Goal: Task Accomplishment & Management: Complete application form

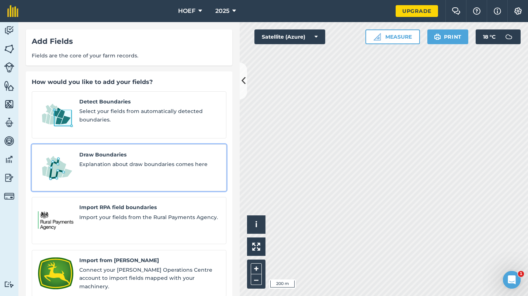
click at [98, 160] on span "Explanation about draw boundaries comes here" at bounding box center [149, 164] width 141 height 8
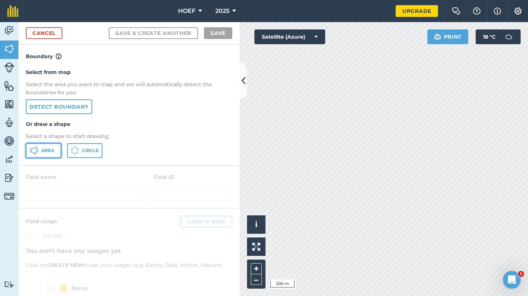
click at [51, 149] on span "Area" at bounding box center [47, 151] width 13 height 6
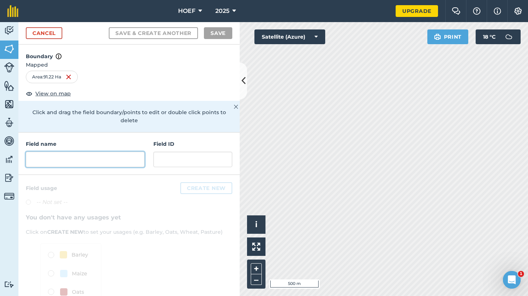
click at [43, 155] on input "text" at bounding box center [85, 159] width 119 height 15
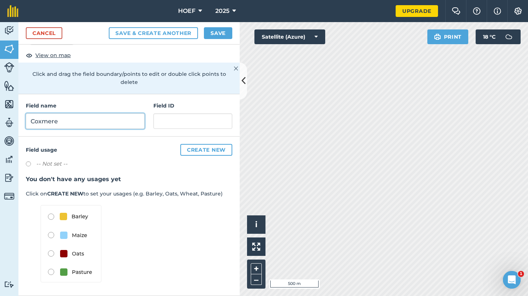
scroll to position [38, 0]
type input "Coxmere"
click at [26, 163] on label at bounding box center [31, 165] width 10 height 7
radio input "true"
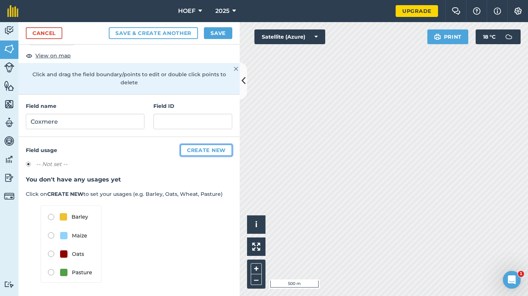
click at [197, 148] on button "Create new" at bounding box center [206, 151] width 52 height 12
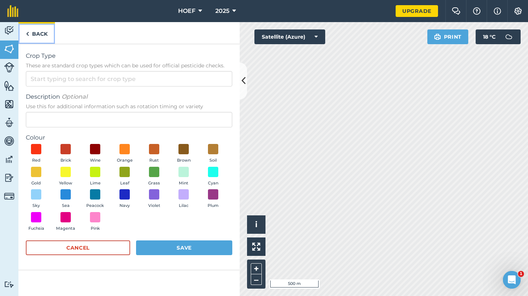
click at [29, 31] on link "Back" at bounding box center [36, 33] width 37 height 22
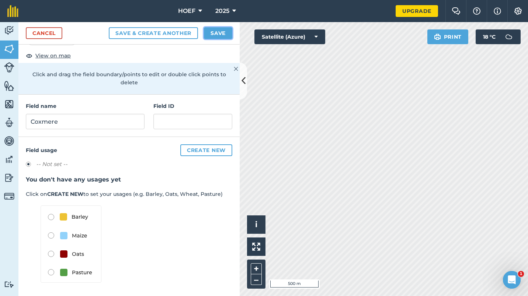
click at [212, 31] on button "Save" at bounding box center [218, 33] width 28 height 12
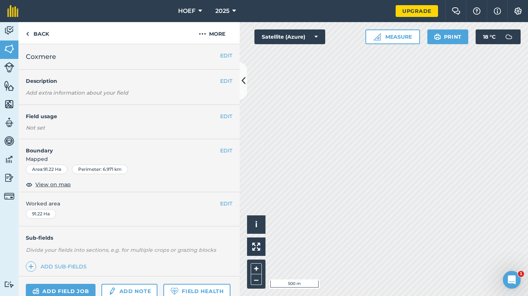
click at [42, 60] on span "Coxmere" at bounding box center [41, 57] width 30 height 10
click at [142, 131] on div "Not set" at bounding box center [129, 127] width 206 height 7
click at [220, 116] on button "EDIT" at bounding box center [226, 116] width 12 height 8
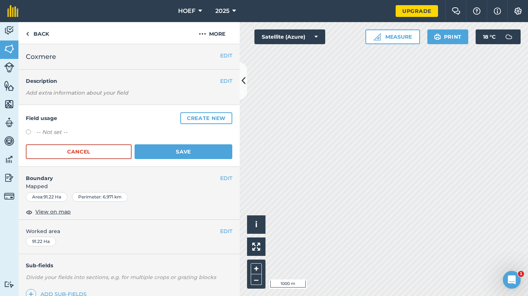
click at [139, 121] on h4 "Field usage Create new" at bounding box center [129, 118] width 206 height 12
click at [176, 78] on h4 "Description" at bounding box center [129, 81] width 206 height 8
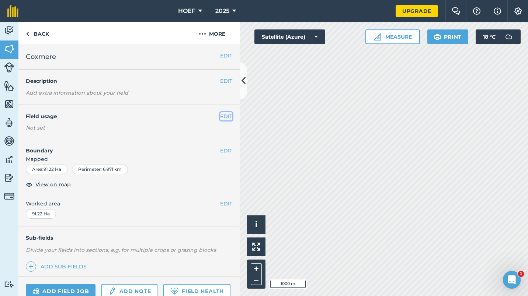
click at [220, 117] on button "EDIT" at bounding box center [226, 116] width 12 height 8
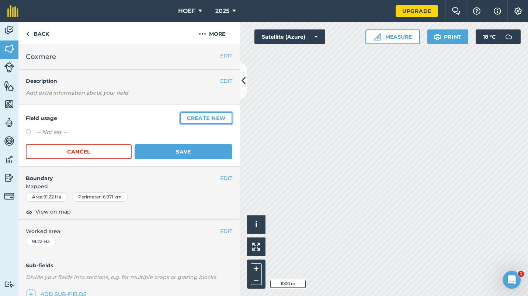
click at [191, 114] on button "Create new" at bounding box center [206, 118] width 52 height 12
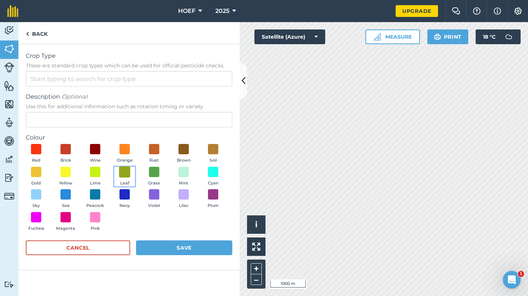
click at [124, 172] on span at bounding box center [124, 171] width 11 height 11
click at [74, 248] on button "Cancel" at bounding box center [78, 248] width 104 height 15
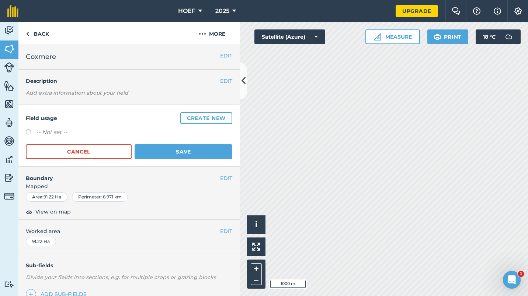
click at [27, 132] on label at bounding box center [31, 132] width 10 height 7
radio input "true"
click at [176, 156] on button "Save" at bounding box center [184, 152] width 98 height 15
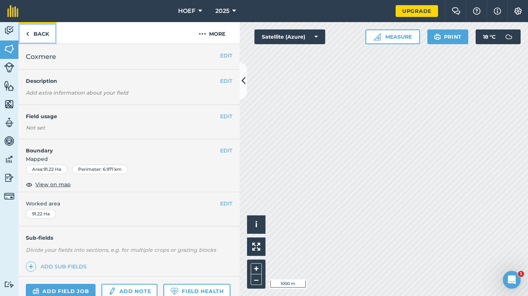
click at [37, 33] on link "Back" at bounding box center [37, 33] width 38 height 22
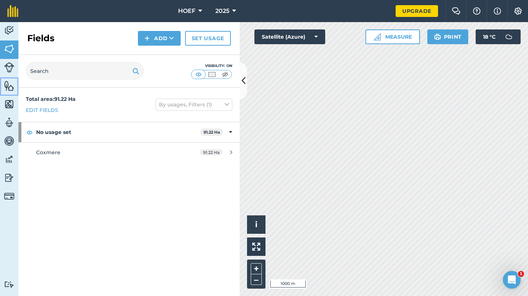
click at [6, 81] on img at bounding box center [9, 85] width 10 height 11
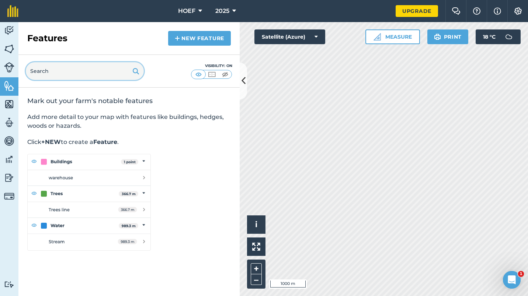
click at [51, 71] on input "text" at bounding box center [85, 71] width 118 height 18
click at [53, 74] on input "text" at bounding box center [85, 71] width 118 height 18
click at [101, 70] on input "cold.afternoon.expanded" at bounding box center [85, 71] width 118 height 18
click at [212, 72] on img at bounding box center [211, 74] width 9 height 7
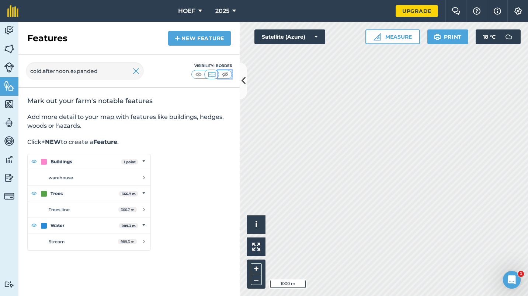
click at [227, 72] on img at bounding box center [224, 74] width 9 height 7
click at [199, 73] on img at bounding box center [198, 74] width 9 height 7
click at [109, 69] on input "cold.afternoon.expanded" at bounding box center [85, 71] width 118 height 18
click at [29, 71] on input "cold.afternoon.expanded" at bounding box center [85, 71] width 118 height 18
click at [103, 72] on input "///cold.afternoon.expanded" at bounding box center [85, 71] width 118 height 18
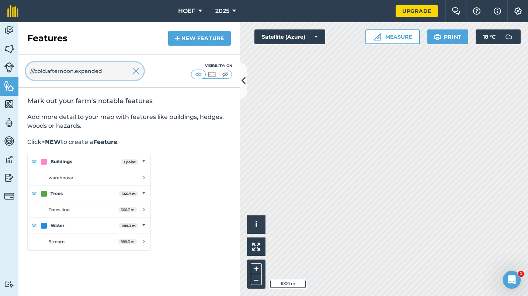
click at [103, 72] on input "///cold.afternoon.expanded" at bounding box center [85, 71] width 118 height 18
type input "/"
click at [188, 157] on div "Mark out your farm's notable features Add more detail to your map with features…" at bounding box center [128, 174] width 221 height 172
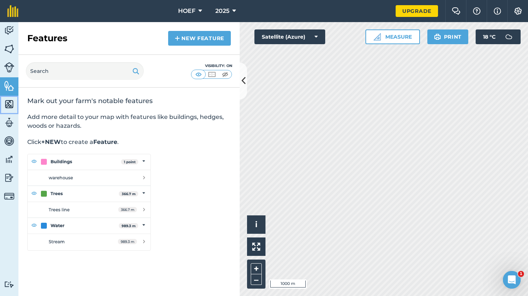
click at [6, 104] on img at bounding box center [9, 104] width 10 height 11
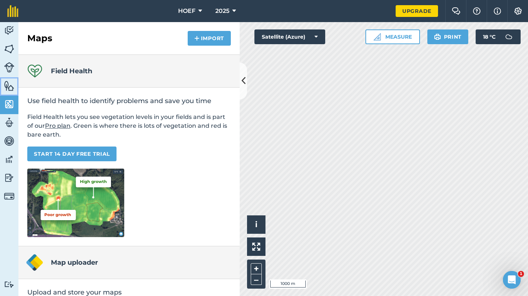
click at [9, 86] on img at bounding box center [9, 85] width 10 height 11
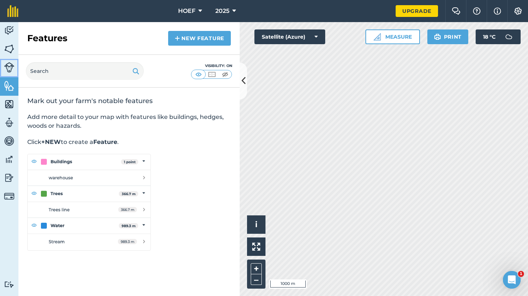
click at [10, 67] on img at bounding box center [9, 67] width 10 height 10
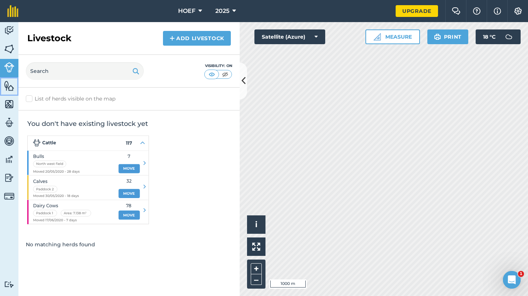
click at [11, 84] on img at bounding box center [9, 85] width 10 height 11
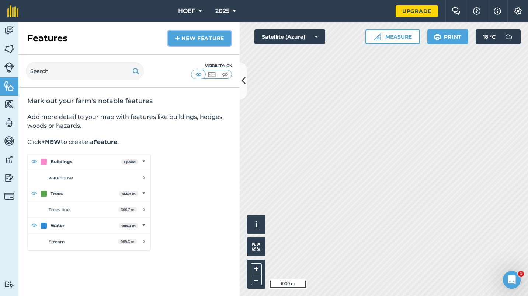
click at [195, 41] on link "New feature" at bounding box center [199, 38] width 63 height 15
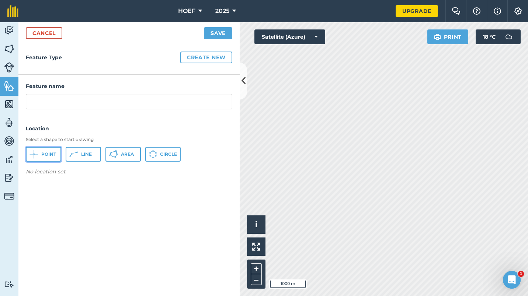
click at [46, 151] on button "Point" at bounding box center [43, 154] width 35 height 15
click at [8, 85] on img at bounding box center [9, 85] width 10 height 11
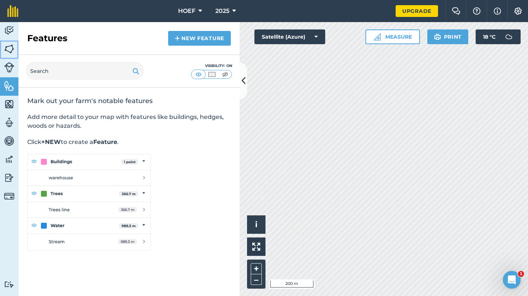
click at [7, 46] on img at bounding box center [9, 49] width 10 height 11
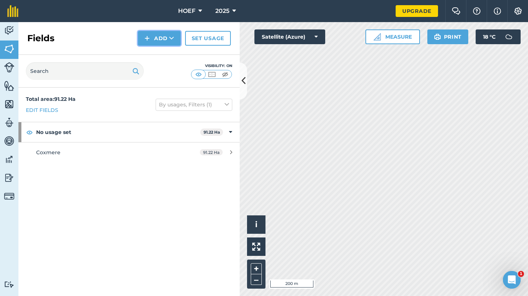
click at [152, 40] on button "Add" at bounding box center [159, 38] width 43 height 15
click at [157, 55] on link "Draw" at bounding box center [159, 55] width 41 height 16
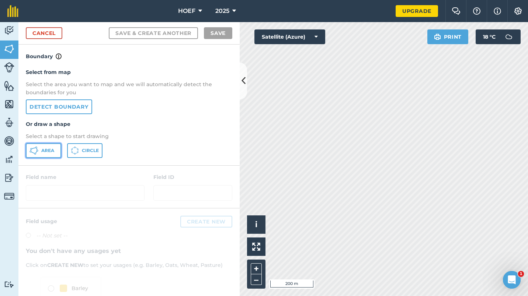
click at [43, 150] on span "Area" at bounding box center [47, 151] width 13 height 6
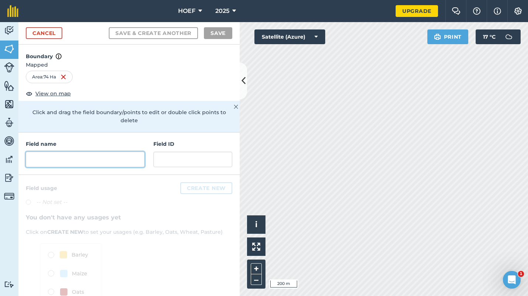
click at [62, 160] on input "text" at bounding box center [85, 159] width 119 height 15
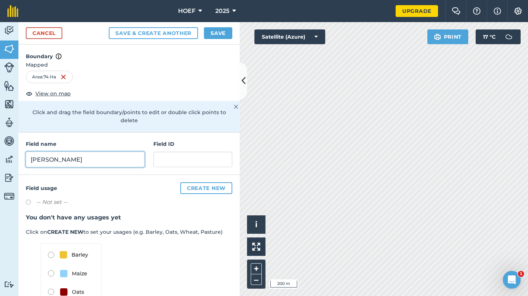
type input "[PERSON_NAME]"
click at [29, 201] on label at bounding box center [31, 203] width 10 height 7
radio input "true"
click at [218, 33] on button "Save" at bounding box center [218, 33] width 28 height 12
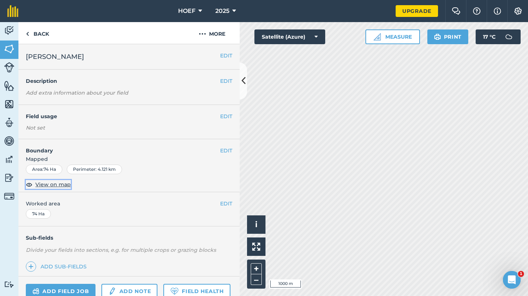
click at [45, 187] on span "View on map" at bounding box center [52, 185] width 35 height 8
click at [170, 145] on h4 "Boundary" at bounding box center [119, 146] width 202 height 15
click at [31, 31] on link "Back" at bounding box center [37, 33] width 38 height 22
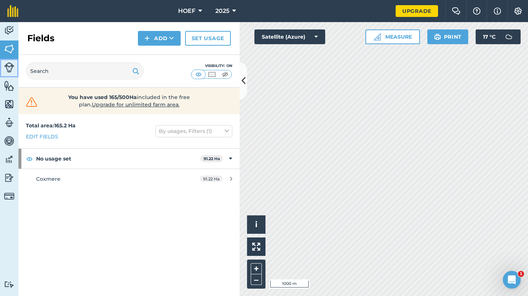
click at [12, 67] on img at bounding box center [9, 67] width 10 height 10
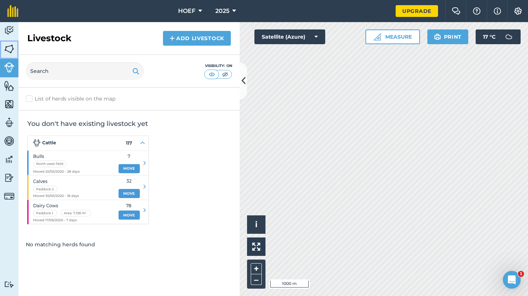
click at [8, 48] on img at bounding box center [9, 49] width 10 height 11
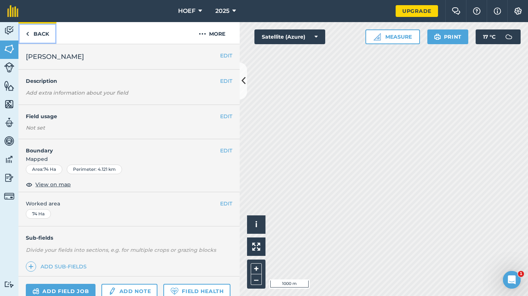
click at [39, 36] on link "Back" at bounding box center [37, 33] width 38 height 22
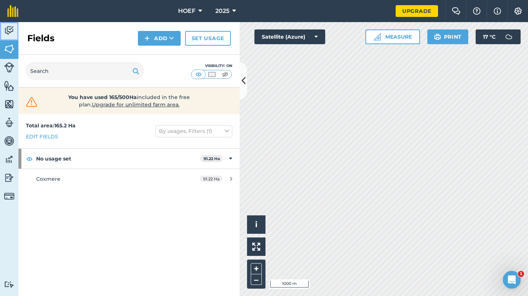
click at [7, 32] on img at bounding box center [9, 30] width 10 height 11
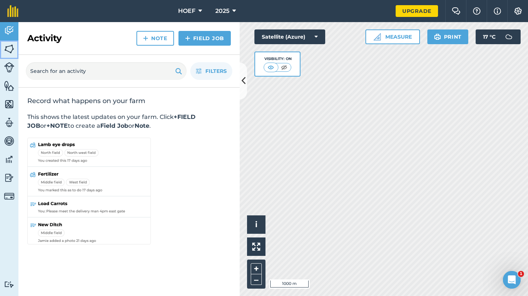
click at [11, 46] on img at bounding box center [9, 49] width 10 height 11
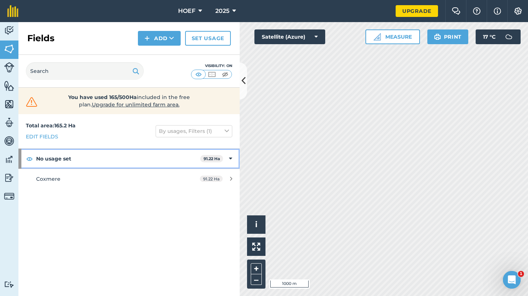
click at [232, 155] on icon at bounding box center [230, 159] width 3 height 8
click at [232, 155] on icon at bounding box center [231, 159] width 2 height 8
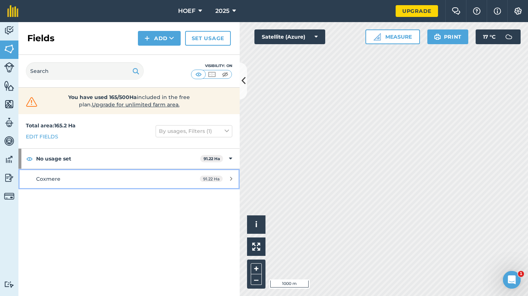
click at [229, 180] on div "91.22 Ha" at bounding box center [215, 179] width 47 height 6
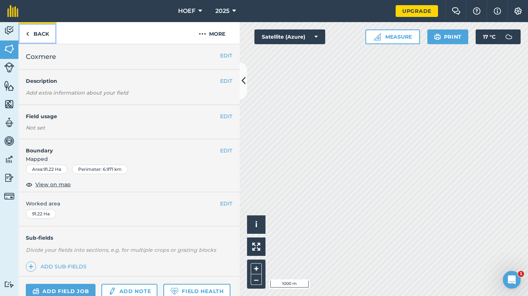
click at [33, 35] on link "Back" at bounding box center [37, 33] width 38 height 22
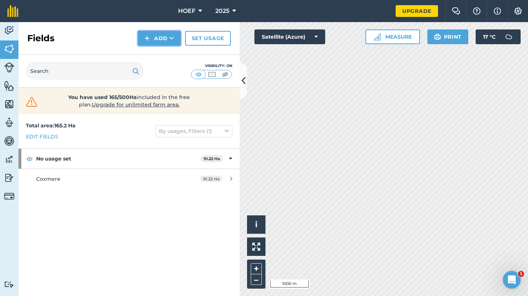
click at [164, 37] on button "Add" at bounding box center [159, 38] width 43 height 15
click at [161, 53] on link "Draw" at bounding box center [159, 55] width 41 height 16
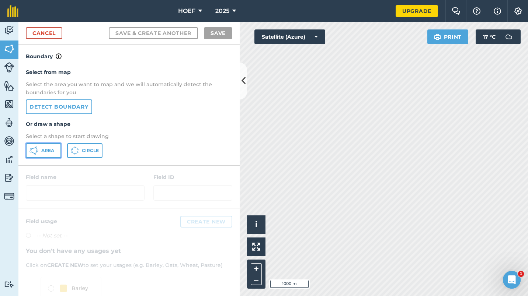
click at [46, 150] on span "Area" at bounding box center [47, 151] width 13 height 6
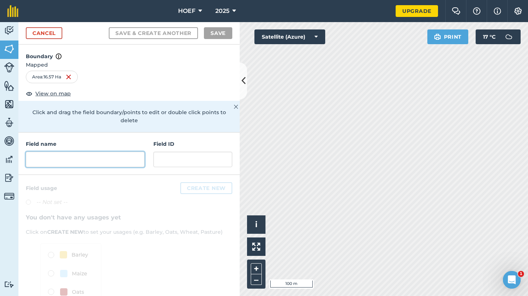
click at [56, 162] on input "text" at bounding box center [85, 159] width 119 height 15
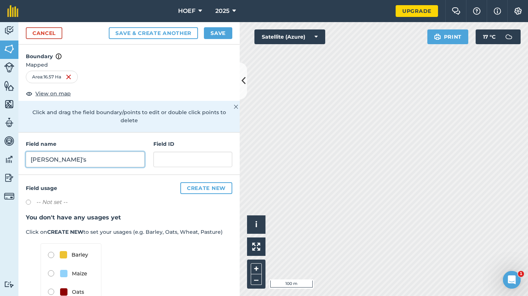
type input "[PERSON_NAME]'s"
click at [217, 34] on button "Save" at bounding box center [218, 33] width 28 height 12
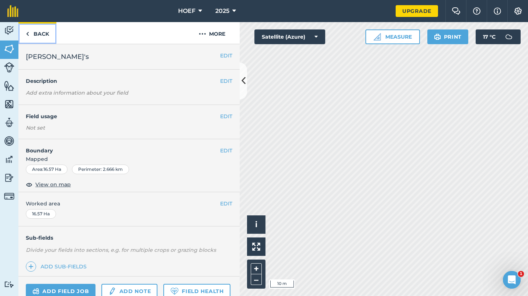
click at [36, 35] on link "Back" at bounding box center [37, 33] width 38 height 22
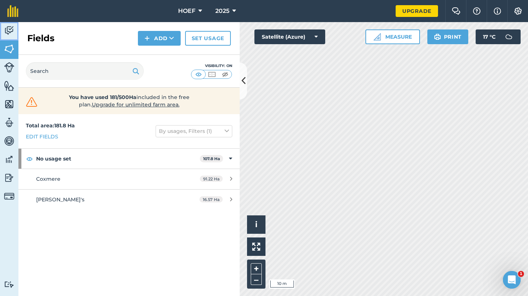
click at [10, 27] on img at bounding box center [9, 30] width 10 height 11
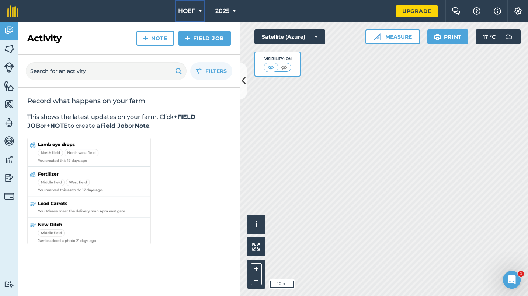
click at [186, 8] on span "HOEF" at bounding box center [186, 11] width 17 height 9
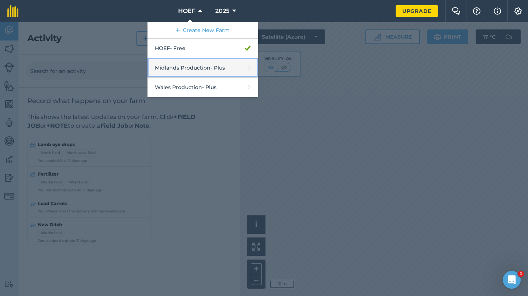
click at [185, 65] on link "Midlands Production - Plus" at bounding box center [202, 68] width 111 height 20
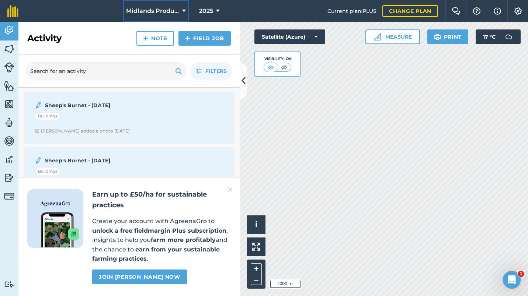
click at [184, 13] on icon at bounding box center [184, 11] width 4 height 9
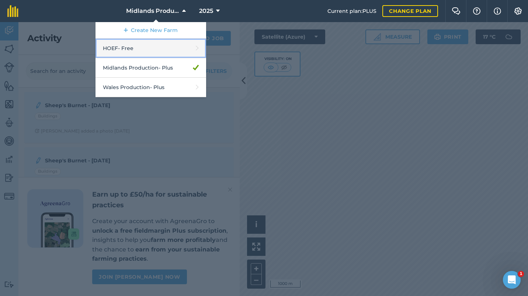
click at [170, 48] on link "HOEF - Free" at bounding box center [150, 49] width 111 height 20
